Goal: Use online tool/utility

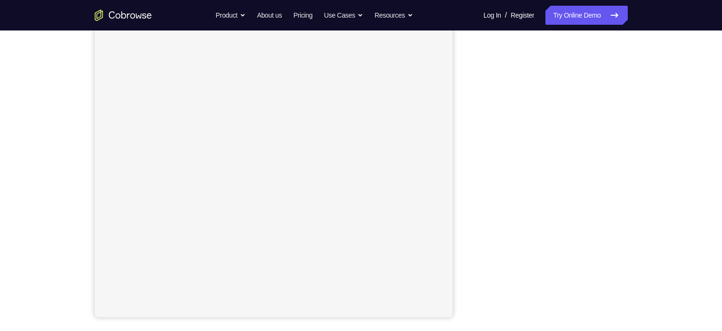
scroll to position [125, 0]
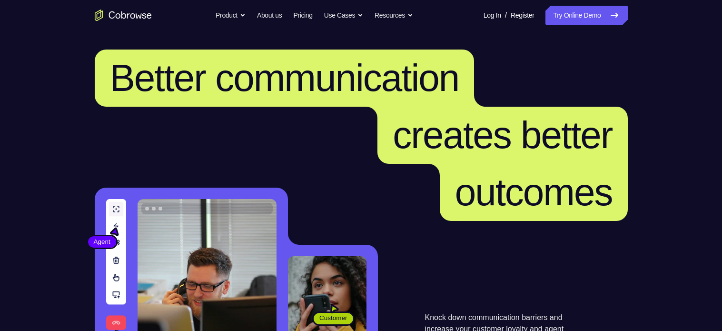
click at [572, 15] on link "Try Online Demo" at bounding box center [586, 15] width 82 height 19
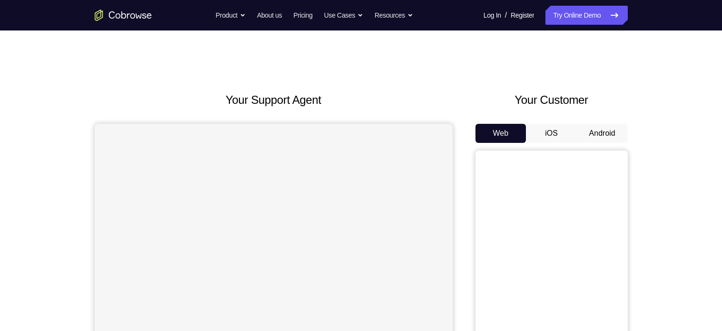
click at [599, 135] on button "Android" at bounding box center [602, 133] width 51 height 19
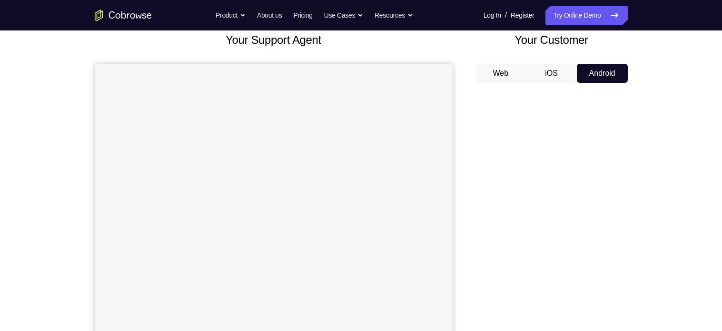
scroll to position [60, 0]
click at [577, 63] on button "Android" at bounding box center [602, 72] width 51 height 19
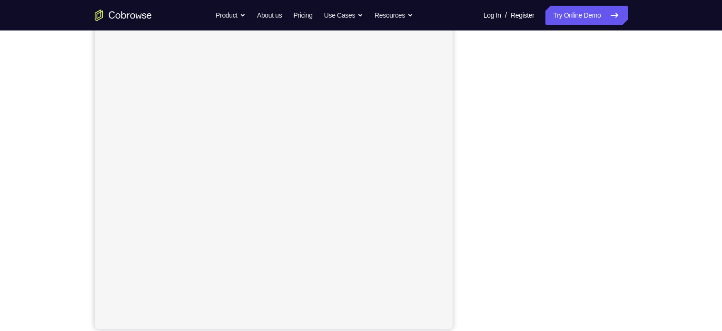
scroll to position [114, 0]
